Goal: Task Accomplishment & Management: Use online tool/utility

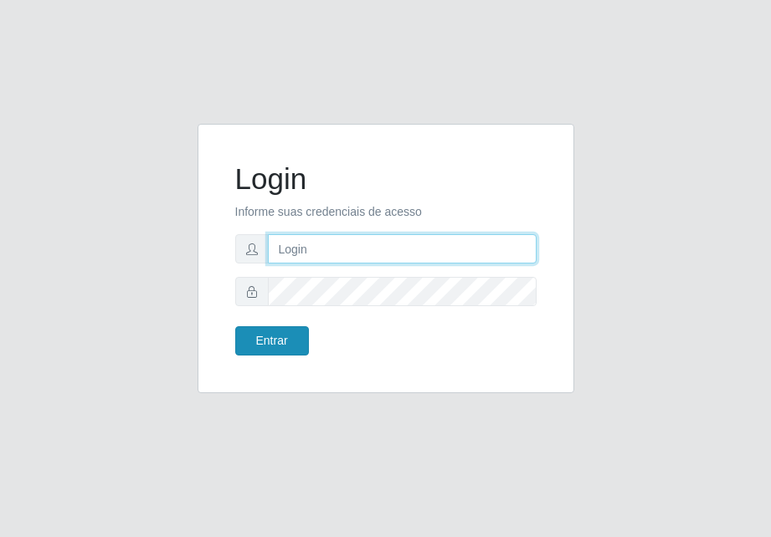
type input "[EMAIL_ADDRESS][DOMAIN_NAME]"
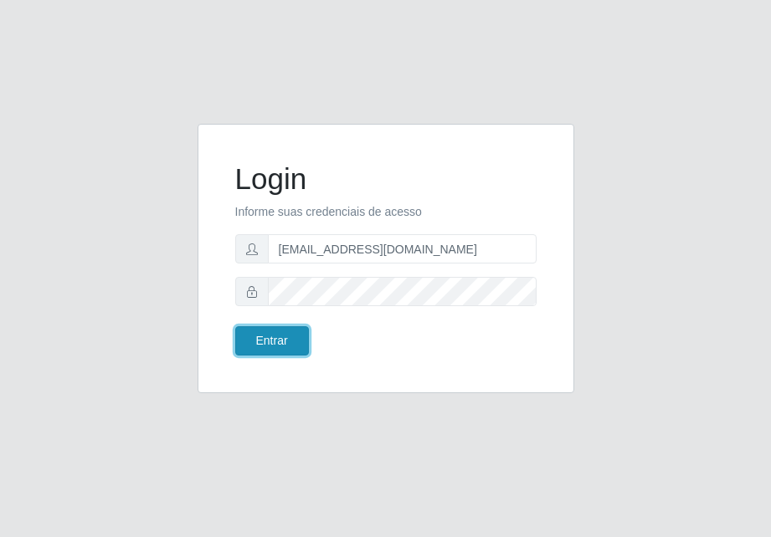
click at [269, 338] on button "Entrar" at bounding box center [272, 340] width 74 height 29
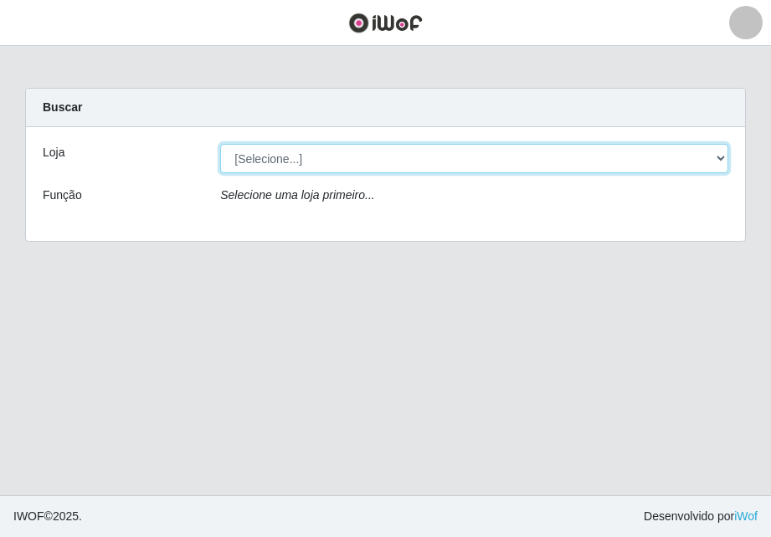
click at [383, 156] on select "[Selecione...] [GEOGRAPHIC_DATA] - [GEOGRAPHIC_DATA]" at bounding box center [474, 158] width 508 height 29
select select "432"
click at [220, 144] on select "[Selecione...] [GEOGRAPHIC_DATA] - [GEOGRAPHIC_DATA]" at bounding box center [474, 158] width 508 height 29
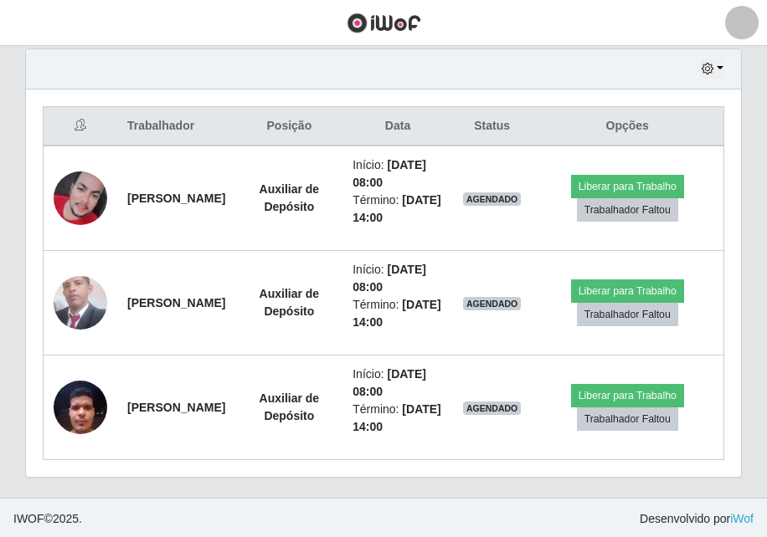
scroll to position [590, 0]
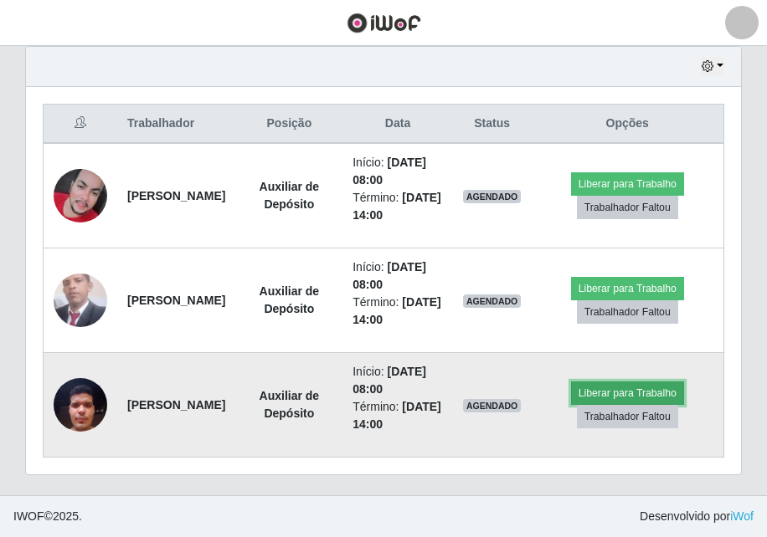
click at [647, 391] on button "Liberar para Trabalho" at bounding box center [627, 393] width 113 height 23
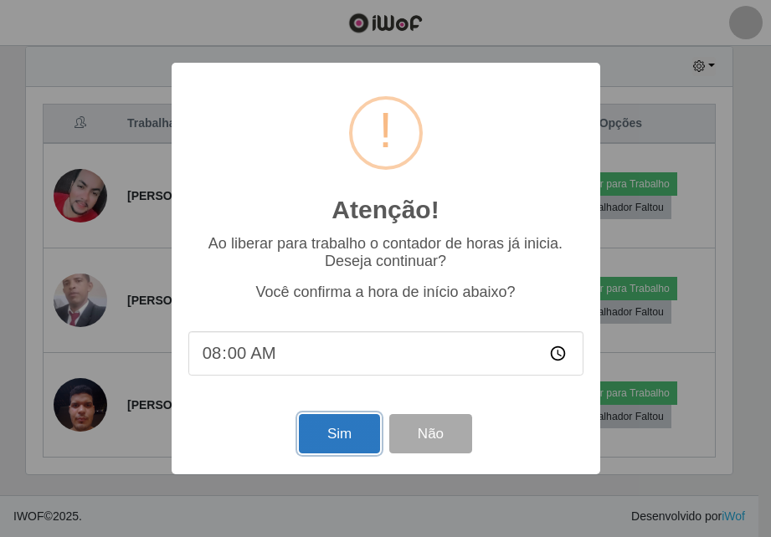
click at [321, 445] on button "Sim" at bounding box center [339, 433] width 81 height 39
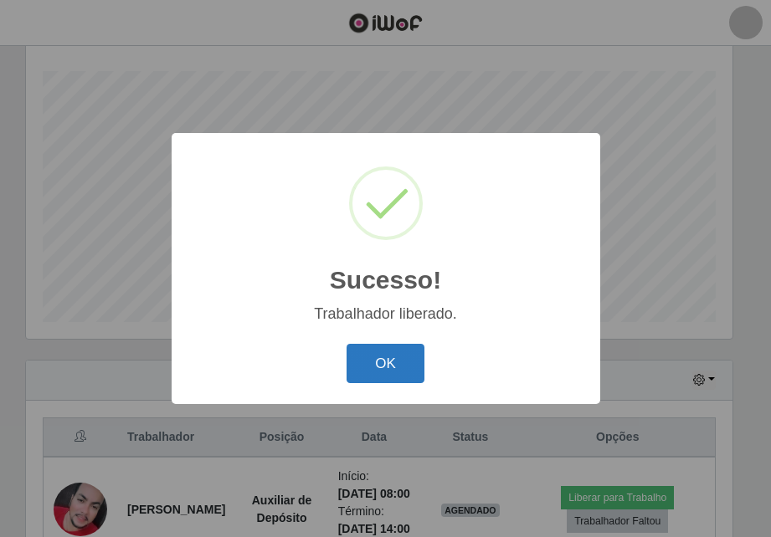
click at [414, 347] on button "OK" at bounding box center [385, 363] width 78 height 39
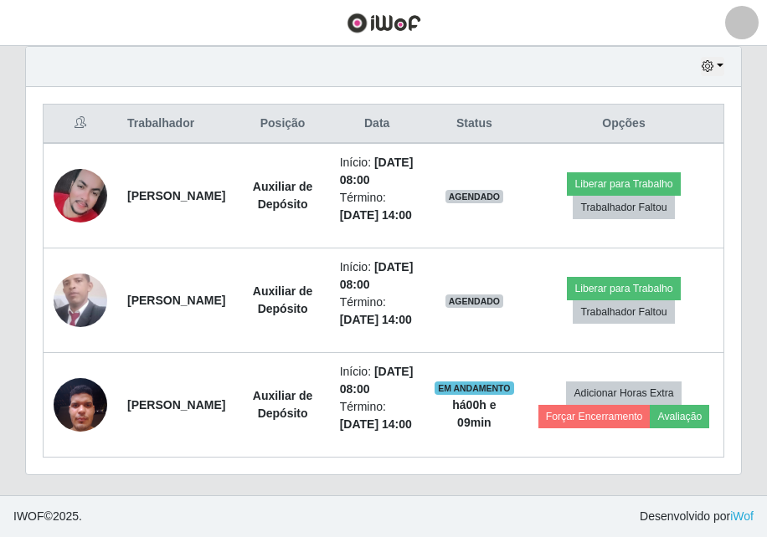
scroll to position [695, 0]
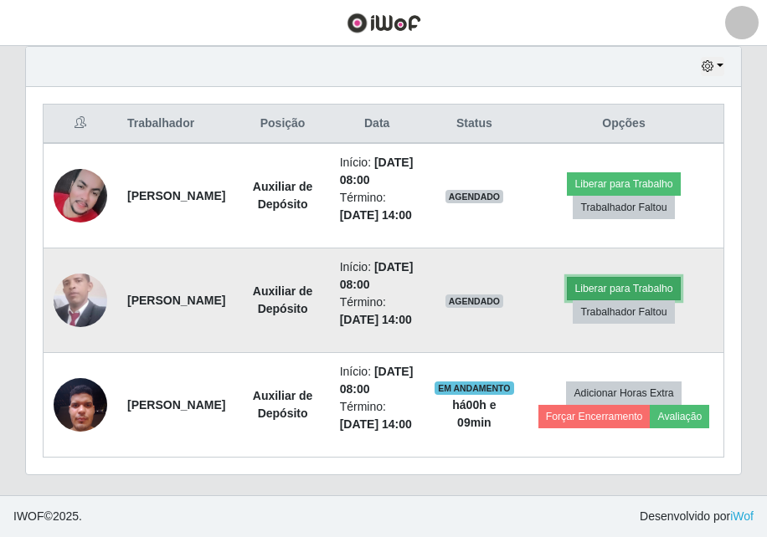
click at [592, 277] on button "Liberar para Trabalho" at bounding box center [623, 288] width 113 height 23
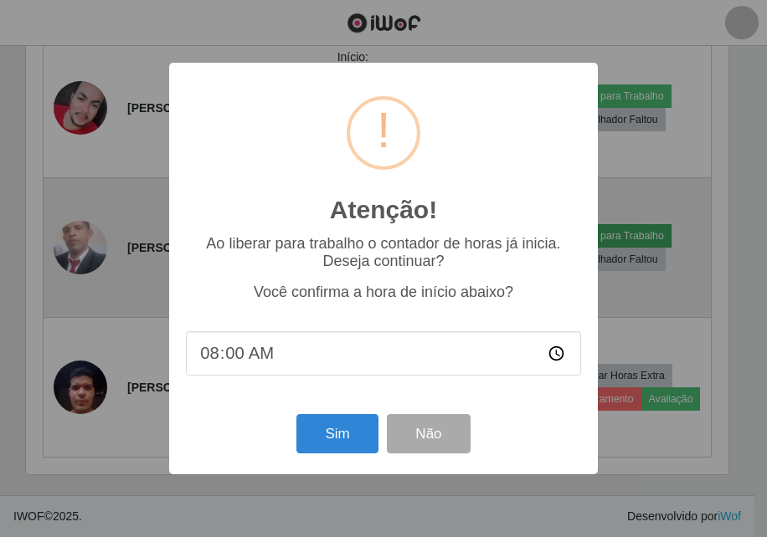
scroll to position [347, 706]
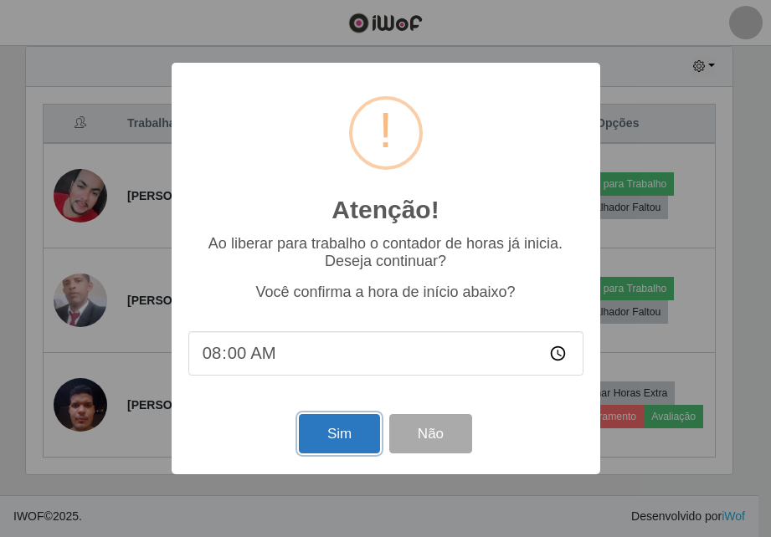
click at [351, 429] on button "Sim" at bounding box center [339, 433] width 81 height 39
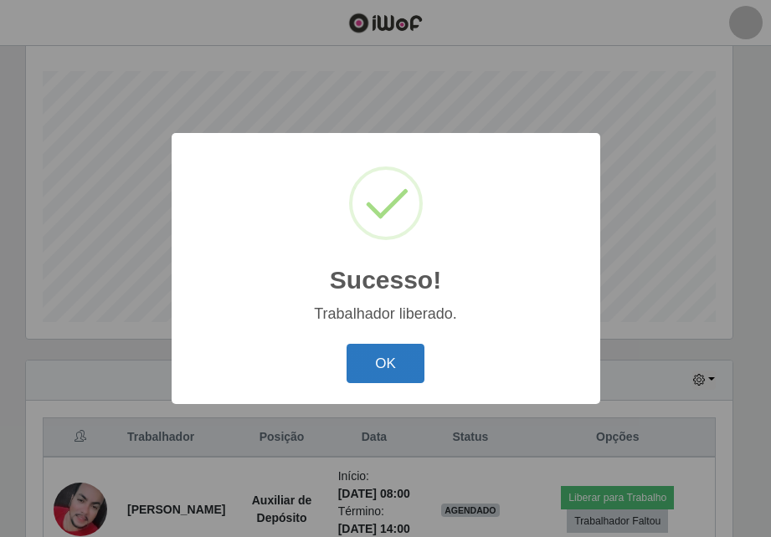
click at [363, 374] on button "OK" at bounding box center [385, 363] width 78 height 39
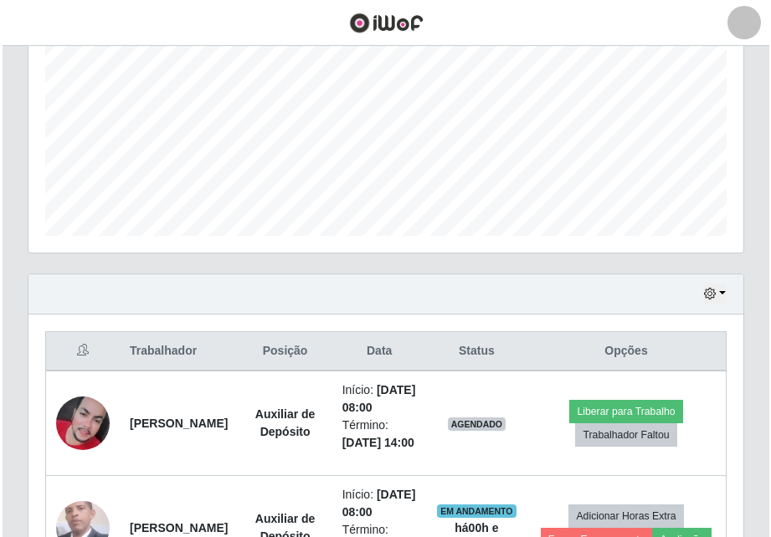
scroll to position [444, 0]
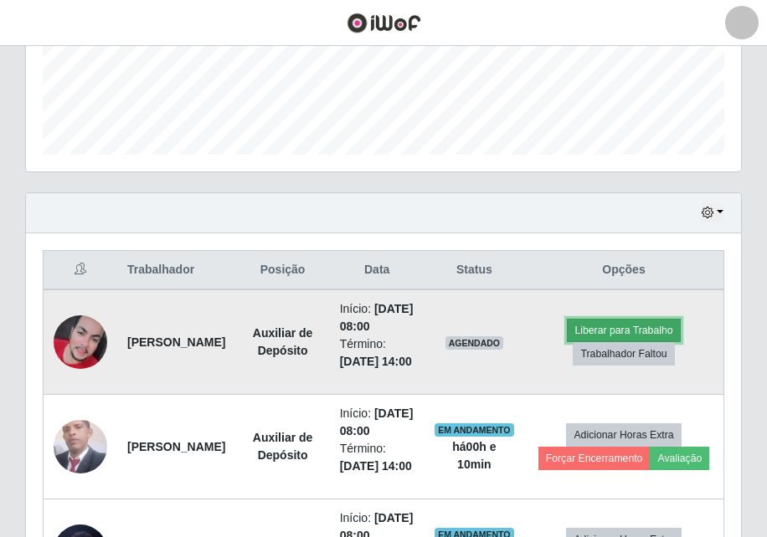
click at [639, 341] on button "Liberar para Trabalho" at bounding box center [623, 330] width 113 height 23
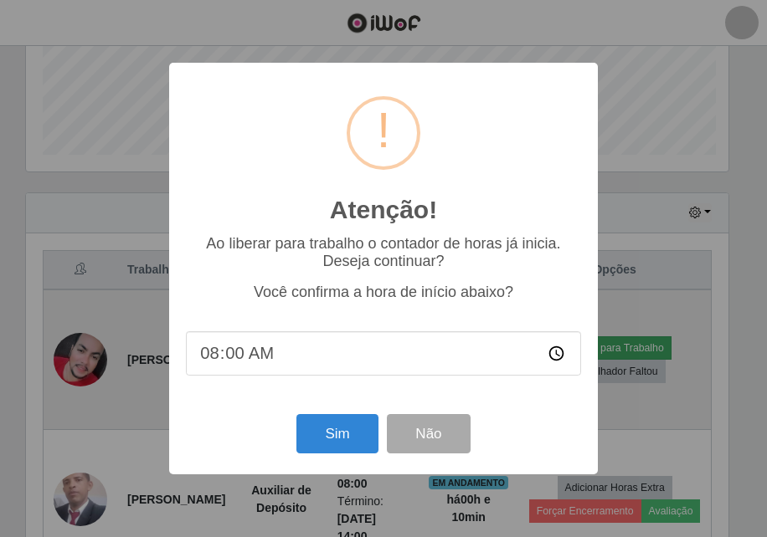
scroll to position [347, 706]
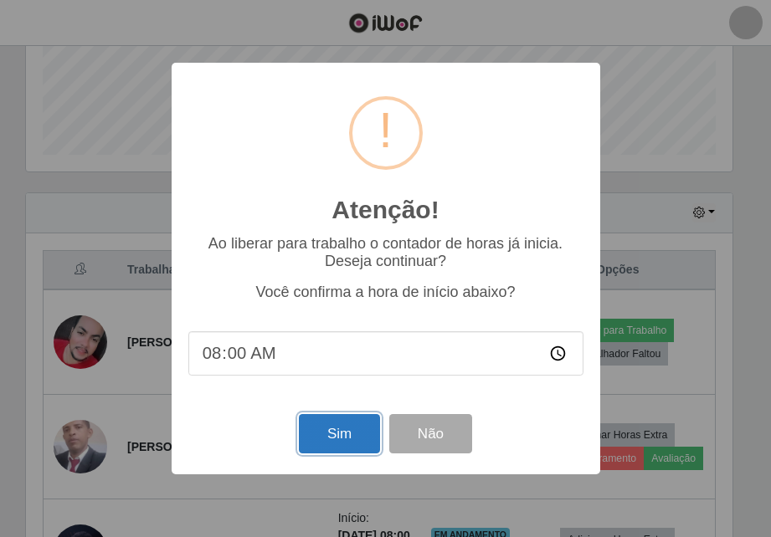
click at [332, 427] on button "Sim" at bounding box center [339, 433] width 81 height 39
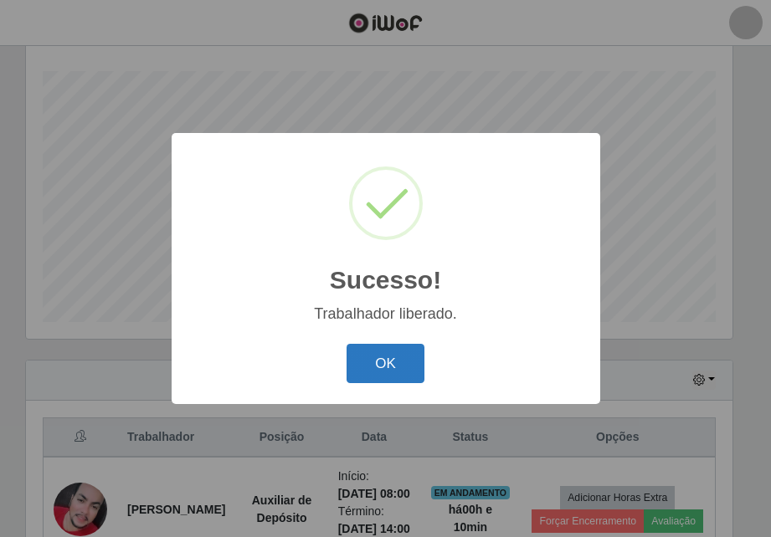
click at [385, 349] on button "OK" at bounding box center [385, 363] width 78 height 39
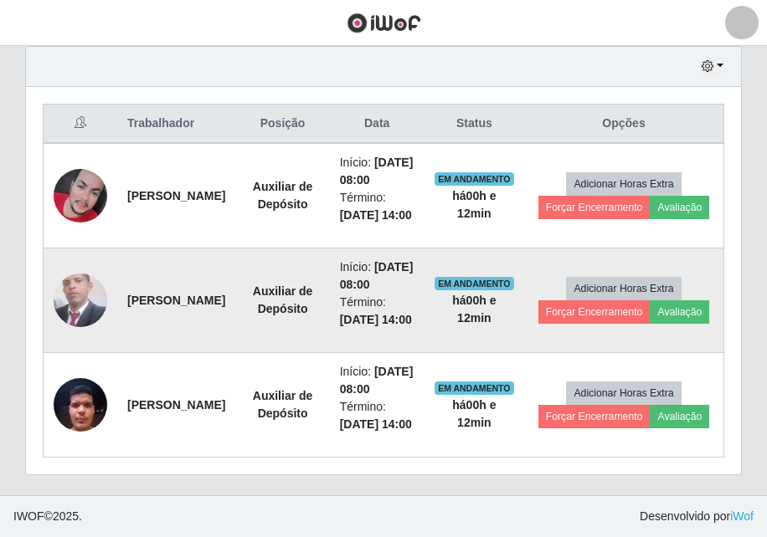
scroll to position [695, 0]
